Goal: Manage account settings

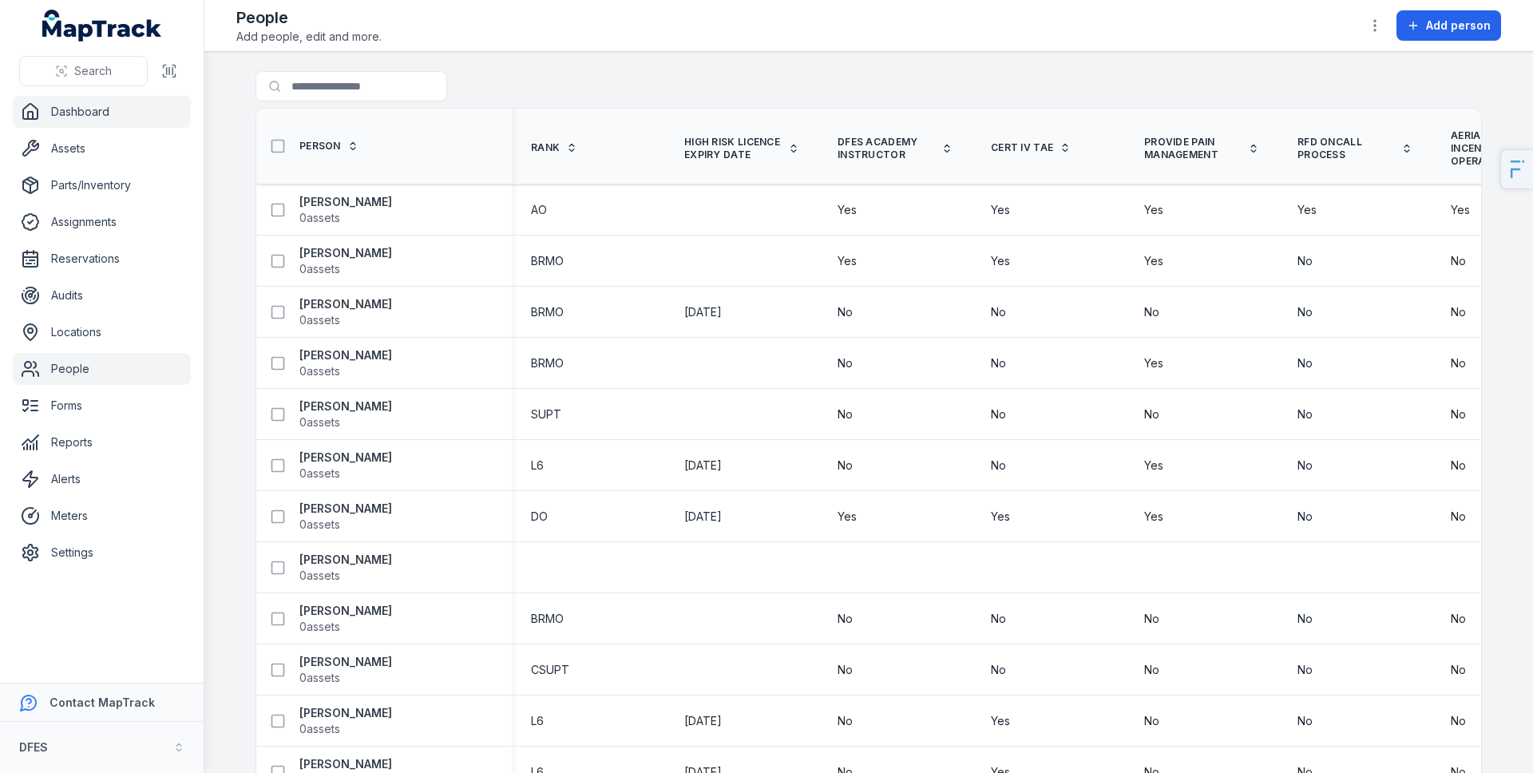
scroll to position [0, 10230]
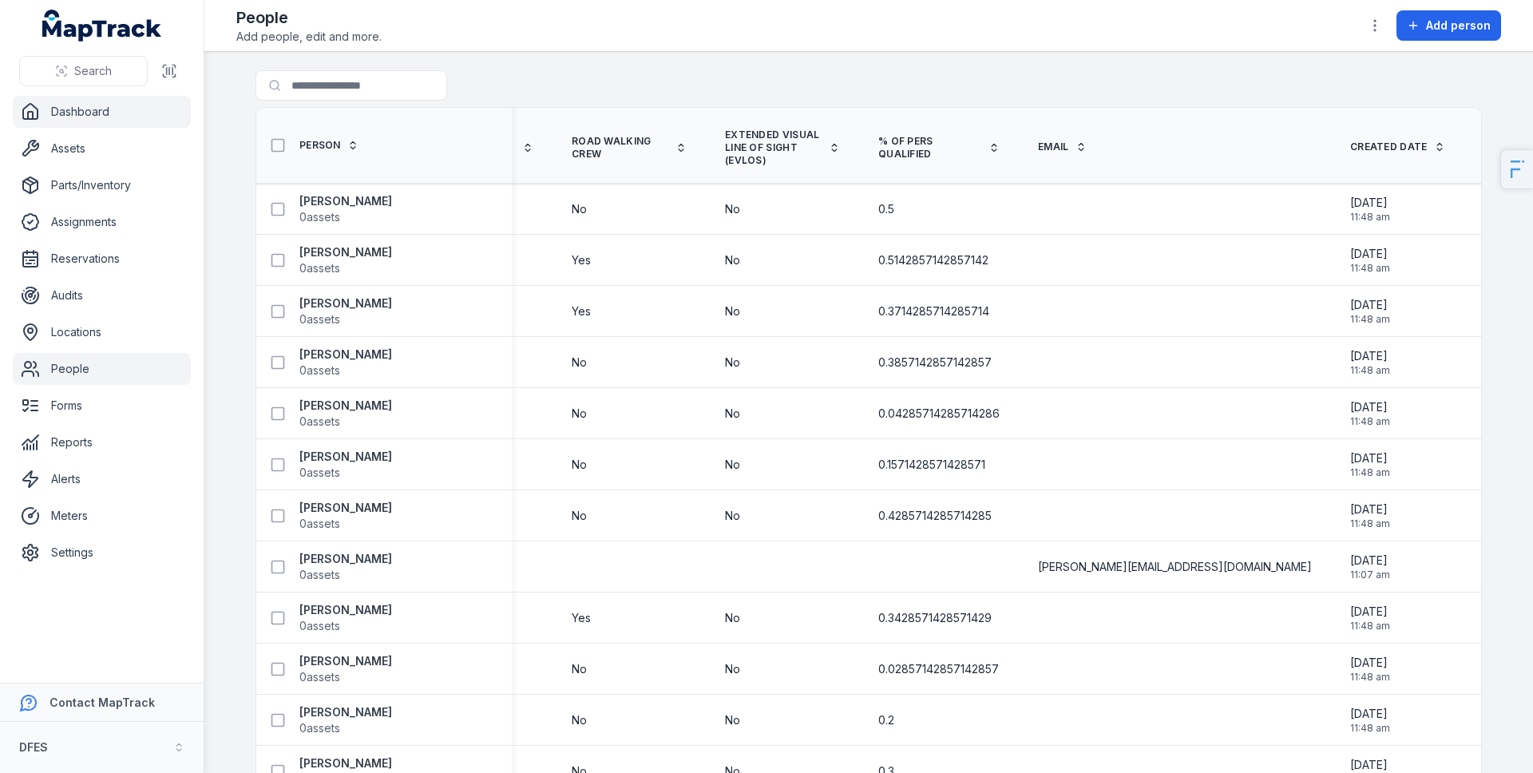
click at [95, 105] on link "Dashboard" at bounding box center [102, 112] width 178 height 32
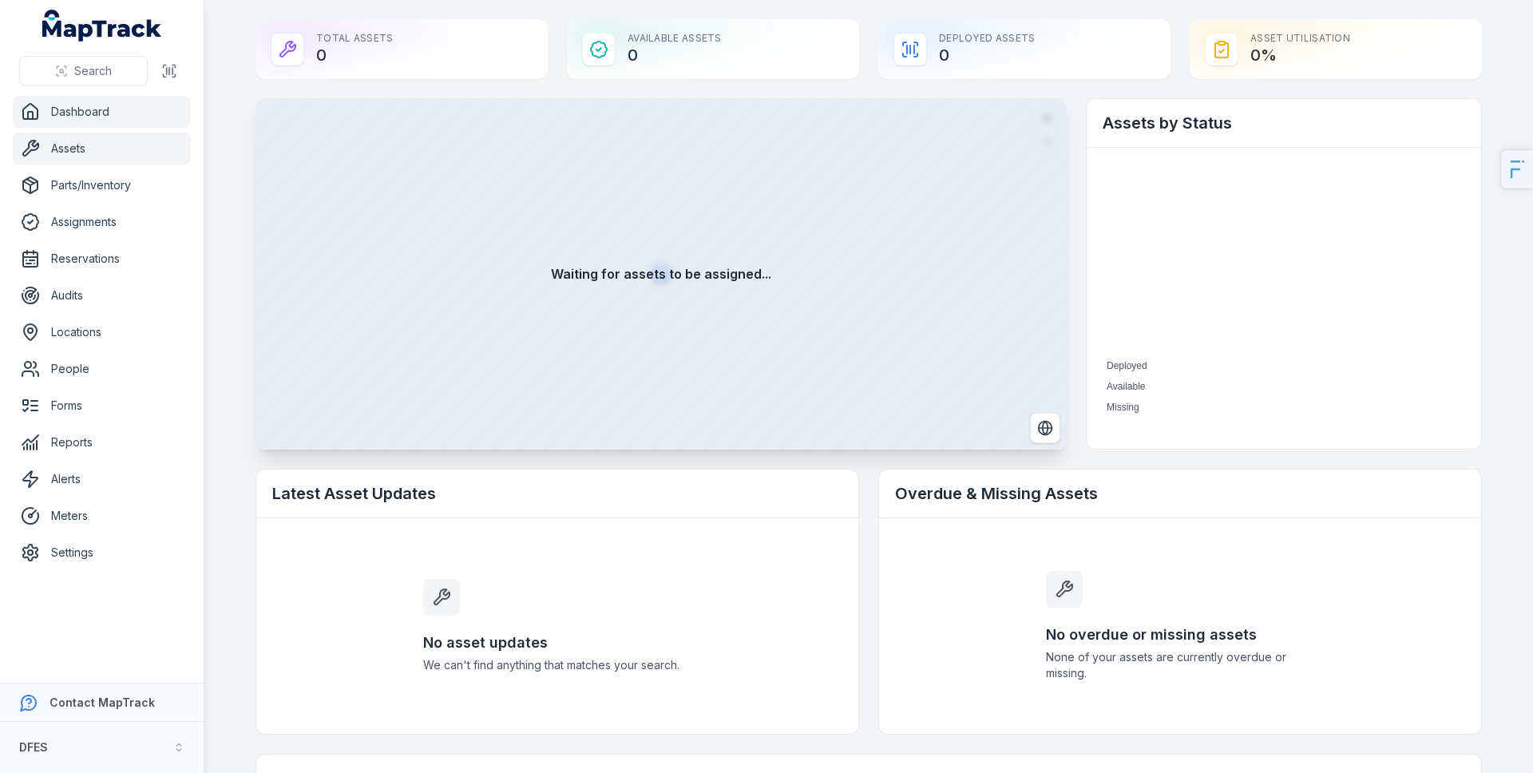
click at [96, 160] on link "Assets" at bounding box center [102, 149] width 178 height 32
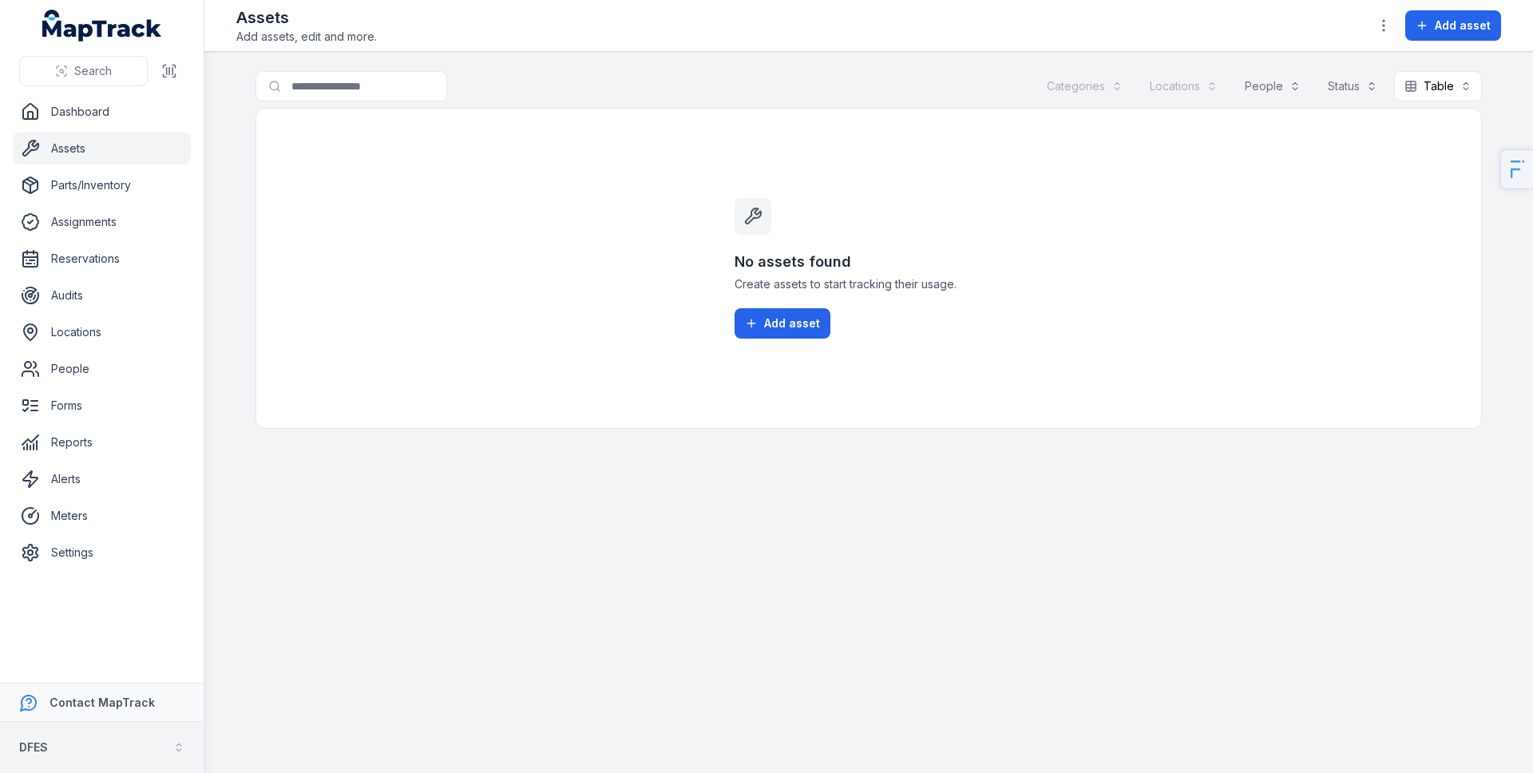
click at [73, 738] on button "DFES" at bounding box center [102, 747] width 204 height 51
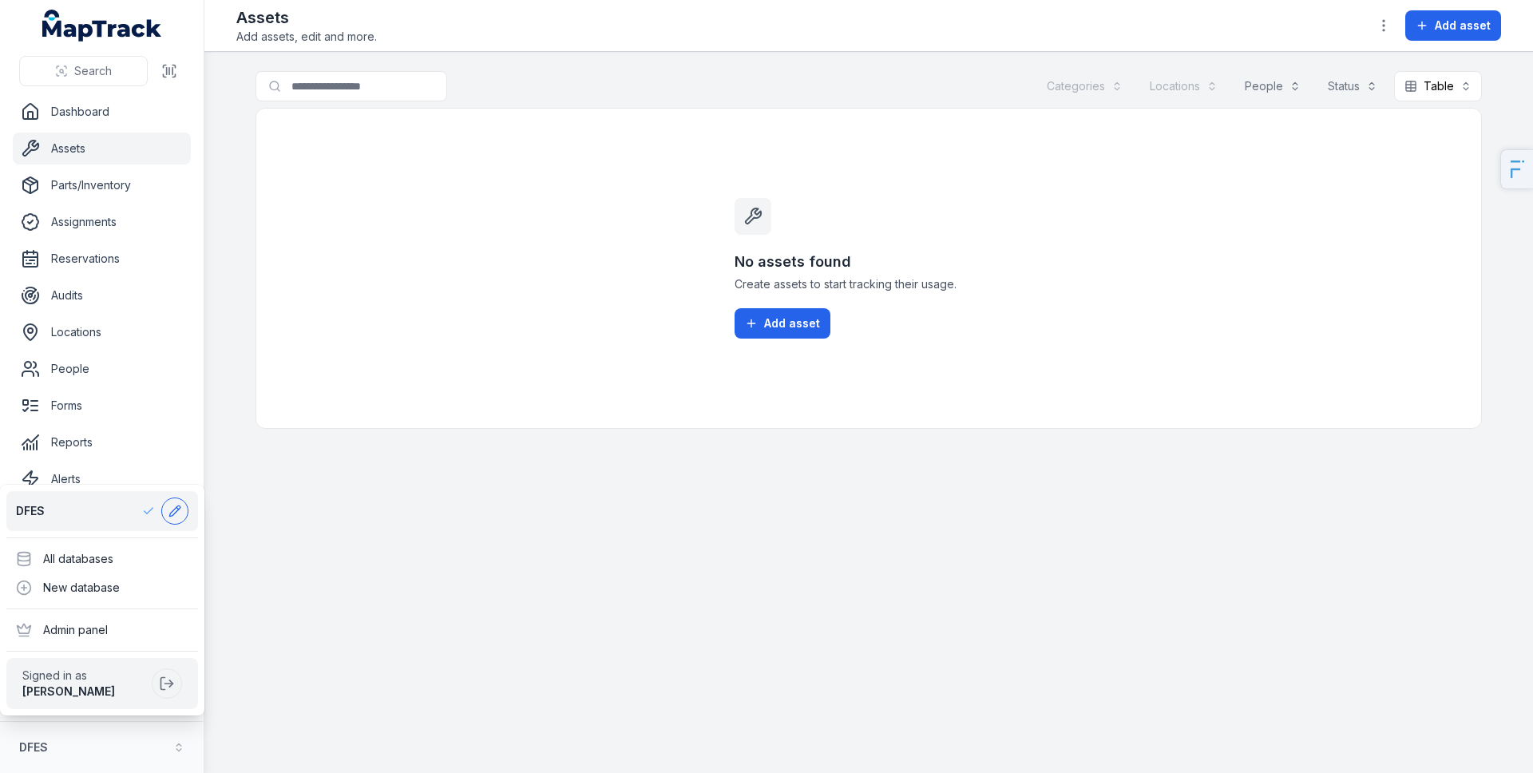
click at [167, 501] on button at bounding box center [174, 510] width 27 height 27
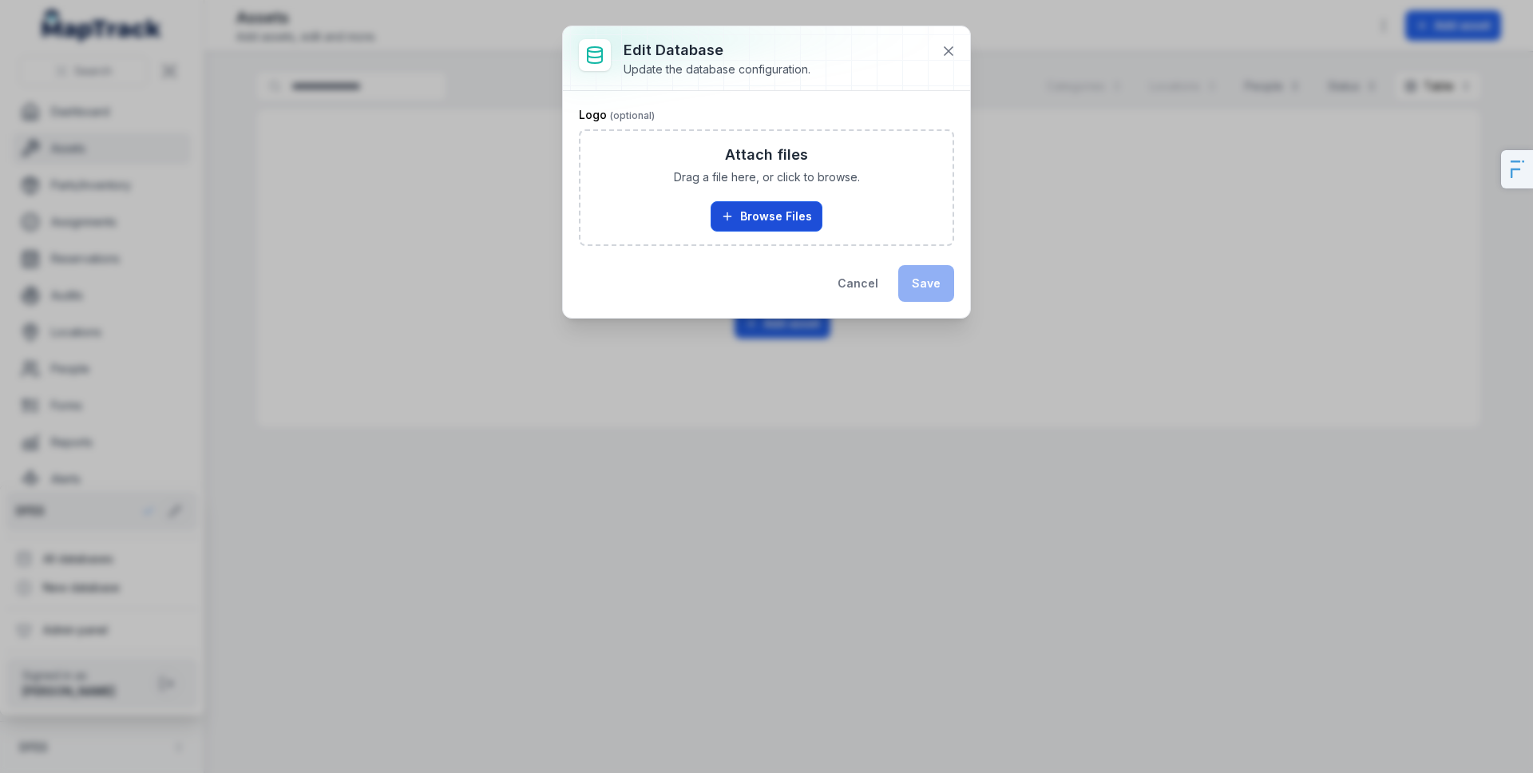
click at [765, 206] on button "Browse Files" at bounding box center [767, 216] width 112 height 30
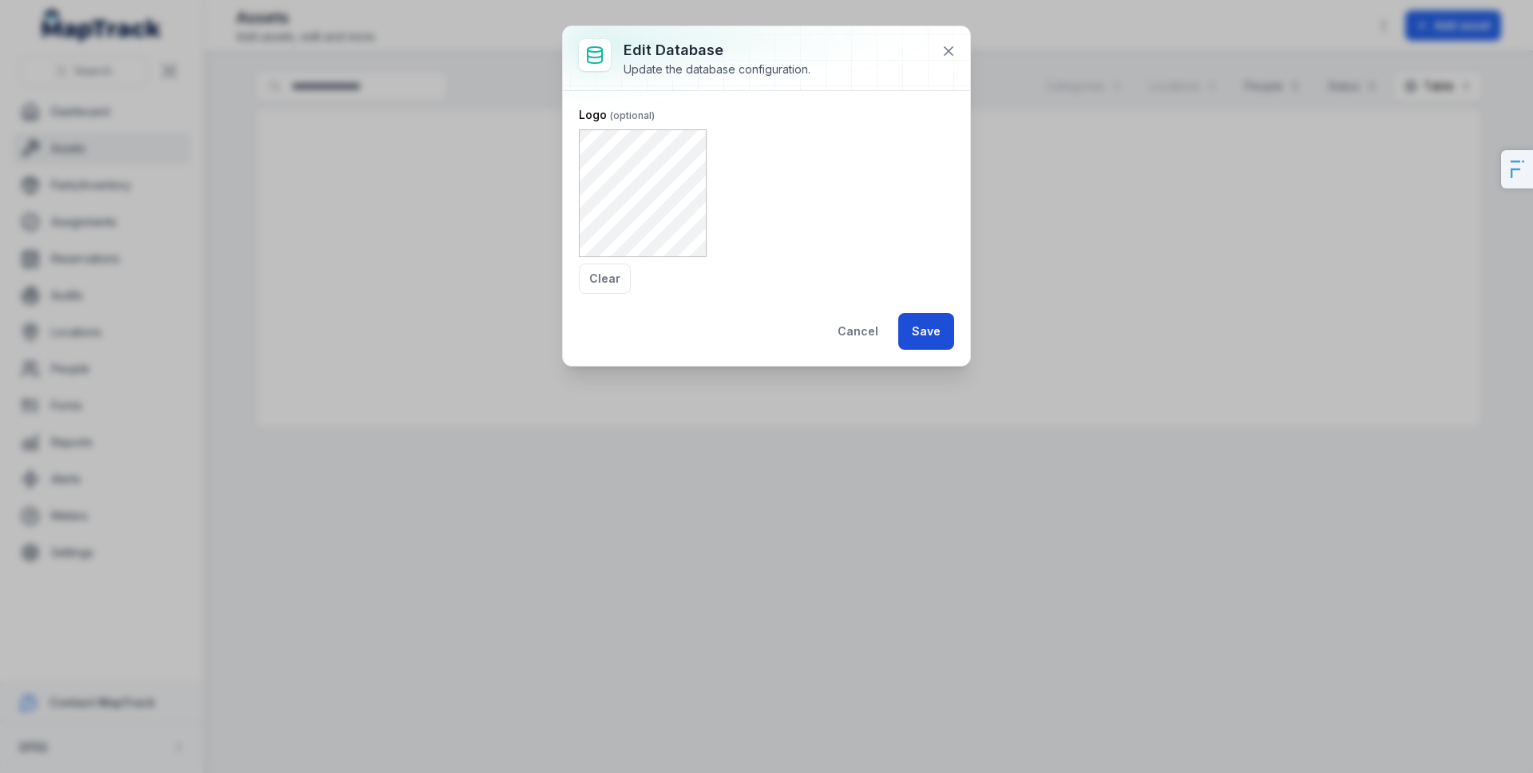
click at [944, 335] on button "Save" at bounding box center [926, 331] width 56 height 37
